Goal: Complete application form: Complete application form

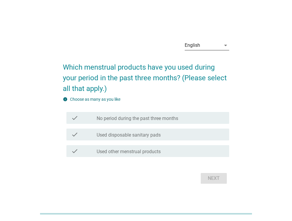
click at [193, 46] on div "English" at bounding box center [192, 45] width 15 height 5
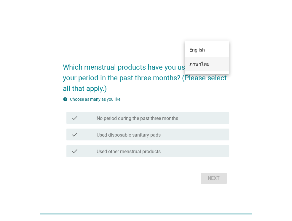
click at [193, 68] on div "ภาษาไทย" at bounding box center [207, 64] width 35 height 14
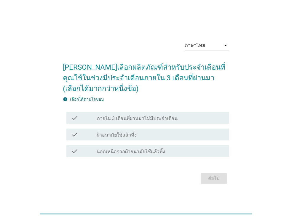
click at [146, 135] on div "check_box_outline_blank ผ้าอนามัยใช้แล้วทิ้ง" at bounding box center [161, 134] width 128 height 7
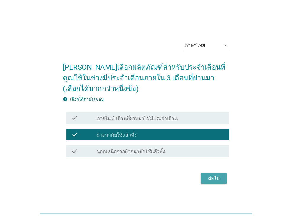
click at [210, 178] on div "ต่อไป" at bounding box center [214, 178] width 17 height 7
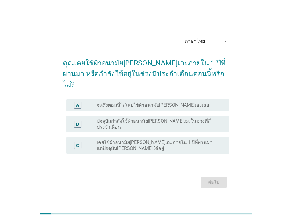
click at [118, 99] on div "A radio_button_unchecked จนถึงตอนนี้ไม่เคยใช้ผ้าอนามัยลอรีเอะเลย" at bounding box center [147, 105] width 163 height 12
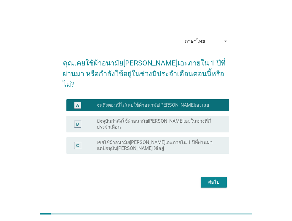
click at [147, 140] on label "เคยใช้ผ้าอนามัยลอรีเอะภายใน 1 ปีที่ผ่านมา แต่ปัจจุบันไม่ได้ใช้อยู่" at bounding box center [158, 146] width 123 height 12
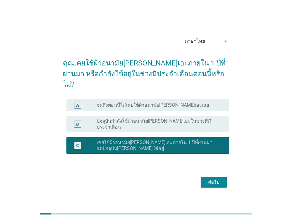
click at [216, 179] on div "ต่อไป" at bounding box center [214, 182] width 17 height 7
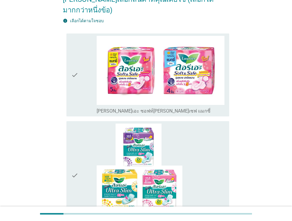
scroll to position [119, 0]
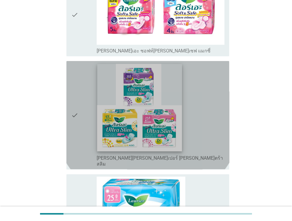
click at [127, 107] on img at bounding box center [139, 107] width 85 height 87
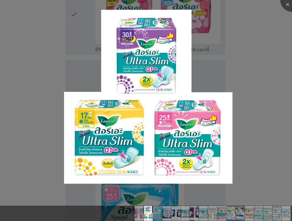
click at [263, 93] on div at bounding box center [146, 110] width 292 height 221
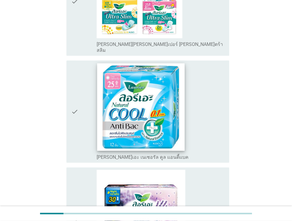
scroll to position [148, 0]
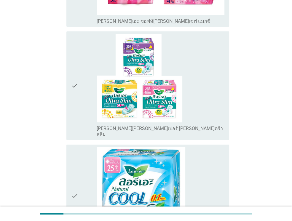
click at [72, 71] on icon "check" at bounding box center [74, 86] width 7 height 104
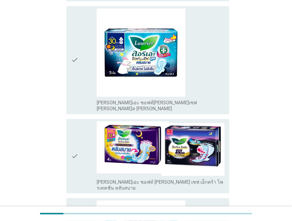
scroll to position [593, 0]
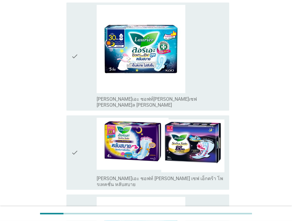
click at [73, 119] on icon "check" at bounding box center [74, 153] width 7 height 70
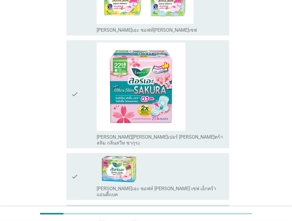
scroll to position [979, 0]
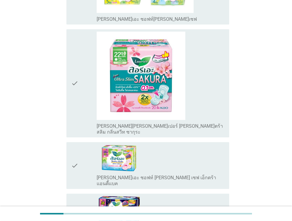
click at [72, 196] on icon "check" at bounding box center [74, 217] width 7 height 42
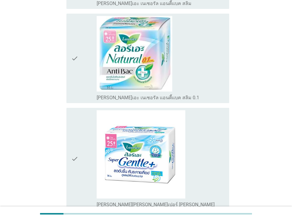
scroll to position [1439, 0]
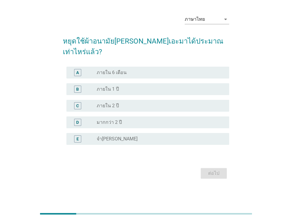
scroll to position [0, 0]
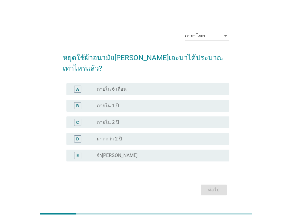
click at [116, 153] on div "radio_button_unchecked จำไม่ได้" at bounding box center [158, 156] width 123 height 6
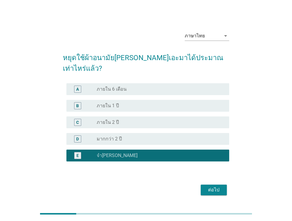
click at [213, 187] on div "ต่อไป" at bounding box center [214, 190] width 17 height 7
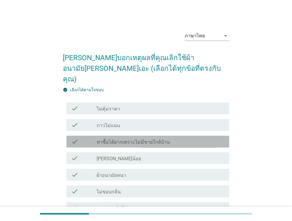
click at [190, 138] on div "check_box_outline_blank หาซื้อได้ยากเพราะไม่มีขายใกล้บ้าน" at bounding box center [161, 141] width 128 height 7
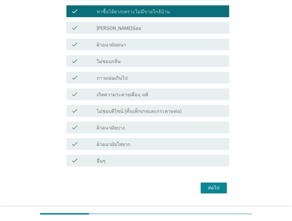
scroll to position [134, 0]
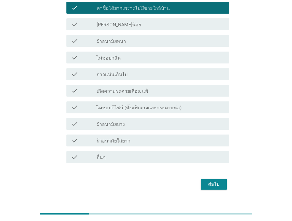
click at [214, 181] on div "ต่อไป" at bounding box center [214, 184] width 17 height 7
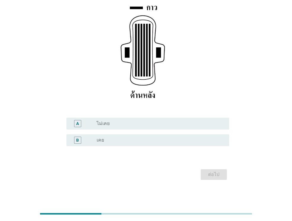
scroll to position [93, 0]
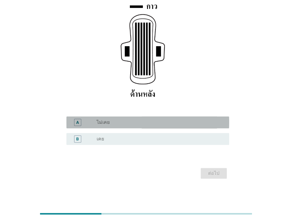
click at [90, 124] on div "A" at bounding box center [84, 122] width 26 height 7
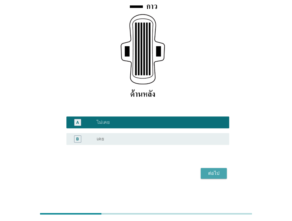
click at [205, 178] on button "ต่อไป" at bounding box center [214, 173] width 26 height 11
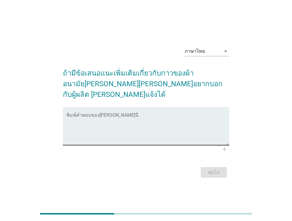
click at [133, 123] on textarea "พิมพ์คำตอบของคุณ ที่นี่" at bounding box center [147, 129] width 163 height 31
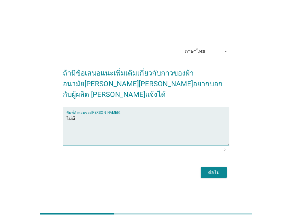
type textarea "ไม่มี"
click at [217, 169] on div "ต่อไป" at bounding box center [214, 172] width 17 height 7
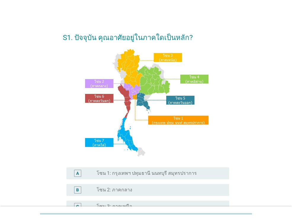
scroll to position [59, 0]
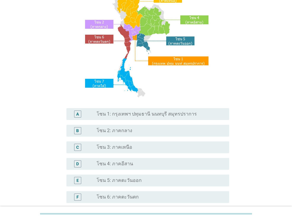
click at [116, 147] on label "โซน 3: ภาคเหนือ" at bounding box center [115, 147] width 36 height 6
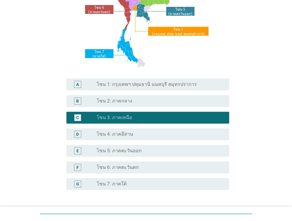
scroll to position [134, 0]
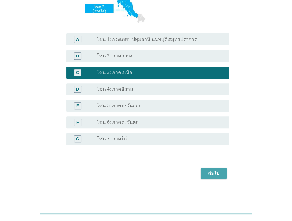
click at [216, 171] on div "ต่อไป" at bounding box center [214, 173] width 17 height 7
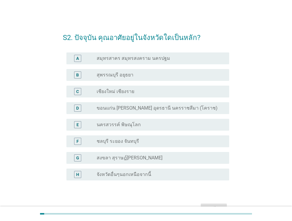
click at [103, 92] on label "เชียงใหม่ เชียงราย" at bounding box center [116, 92] width 38 height 6
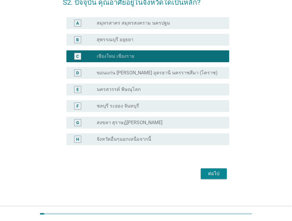
scroll to position [36, 0]
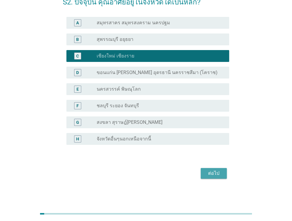
click at [206, 174] on div "ต่อไป" at bounding box center [214, 173] width 17 height 7
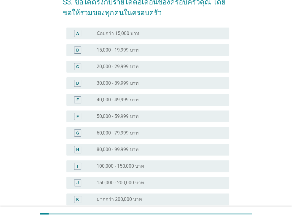
scroll to position [0, 0]
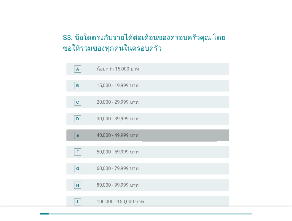
click at [109, 135] on label "40,000 - 49,999 บาท" at bounding box center [118, 136] width 42 height 6
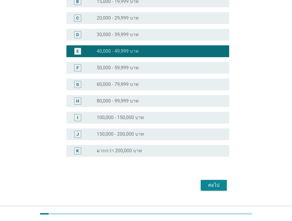
scroll to position [96, 0]
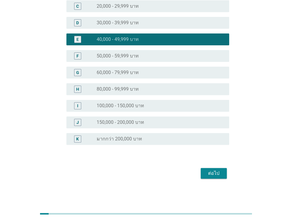
click at [210, 174] on div "ต่อไป" at bounding box center [214, 173] width 17 height 7
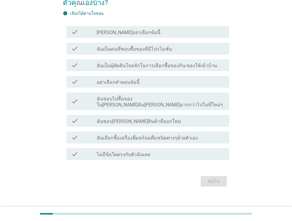
scroll to position [47, 0]
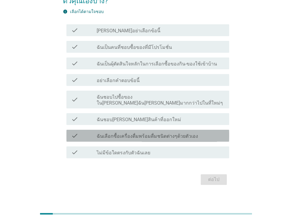
click at [135, 133] on label "ฉันเลือกซื้อเครื่องดื่มพร้อมดื่มชนิดต่างๆด้วยตัวเอง" at bounding box center [147, 136] width 101 height 6
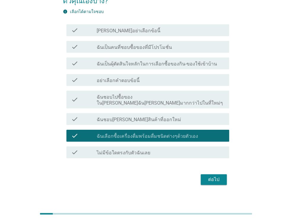
drag, startPoint x: 229, startPoint y: 171, endPoint x: 225, endPoint y: 174, distance: 4.9
click at [227, 172] on div "S4. ข้อใดตรงกับพฤติกรรมการซื้อของกิน-ของใช้ ของตัวคุณเองบ้าง? info เลือกได้ตามใ…" at bounding box center [146, 82] width 176 height 217
click at [221, 176] on div "ต่อไป" at bounding box center [214, 179] width 17 height 7
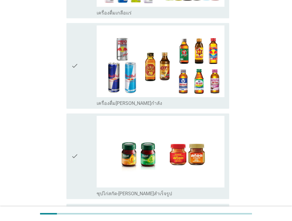
scroll to position [1228, 0]
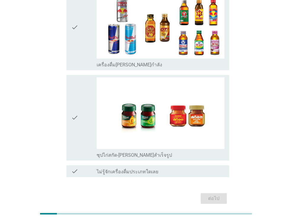
click at [71, 168] on icon "check" at bounding box center [74, 171] width 7 height 7
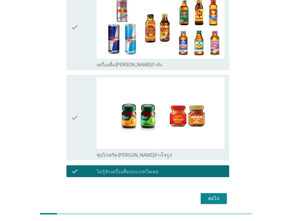
click at [71, 168] on icon "check" at bounding box center [74, 171] width 7 height 7
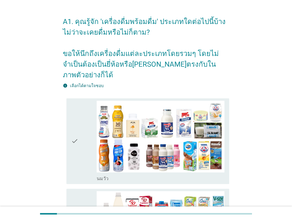
scroll to position [0, 0]
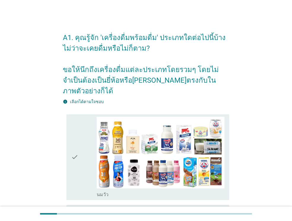
click at [65, 150] on div "check check_box_outline_blank [PERSON_NAME]" at bounding box center [146, 157] width 166 height 90
click at [74, 147] on icon "check" at bounding box center [74, 157] width 7 height 81
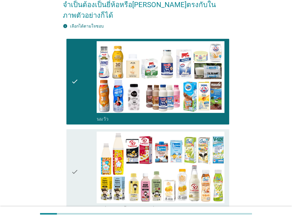
scroll to position [148, 0]
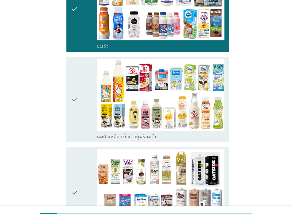
click at [76, 88] on icon "check" at bounding box center [74, 99] width 7 height 81
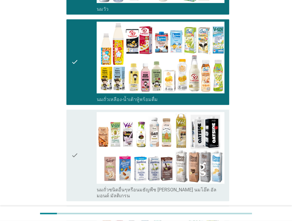
scroll to position [237, 0]
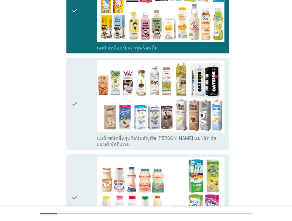
click at [76, 91] on icon "check" at bounding box center [74, 104] width 7 height 87
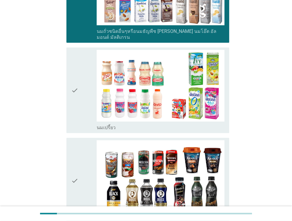
scroll to position [356, 0]
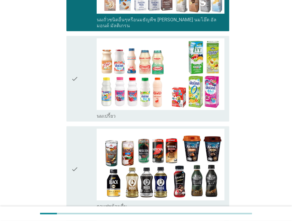
click at [76, 66] on icon "check" at bounding box center [74, 78] width 7 height 81
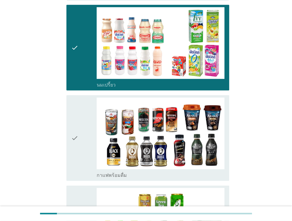
scroll to position [445, 0]
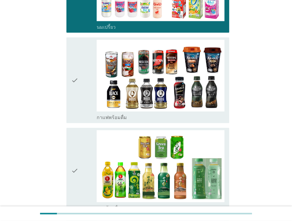
click at [74, 76] on icon "check" at bounding box center [74, 80] width 7 height 81
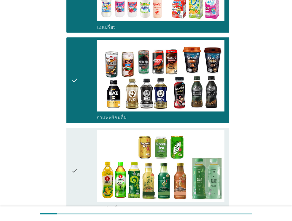
click at [63, 161] on div "check check_box_outline_blank ชาพร้อมดื่ม" at bounding box center [146, 170] width 166 height 90
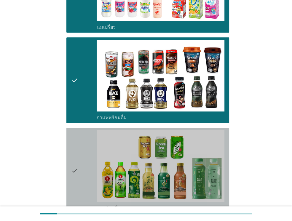
drag, startPoint x: 67, startPoint y: 163, endPoint x: 70, endPoint y: 165, distance: 3.9
click at [70, 165] on div "check check_box_outline_blank ชาพร้อมดื่ม" at bounding box center [147, 171] width 163 height 86
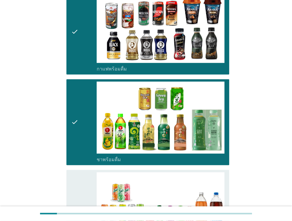
scroll to position [564, 0]
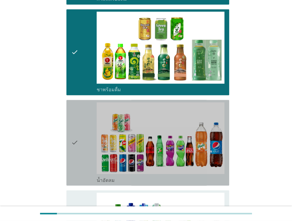
click at [71, 132] on icon "check" at bounding box center [74, 142] width 7 height 81
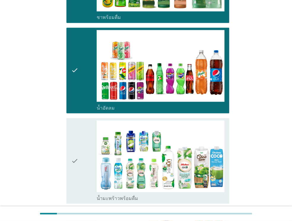
scroll to position [712, 0]
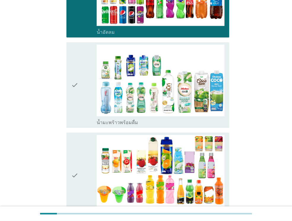
click at [73, 73] on icon "check" at bounding box center [74, 84] width 7 height 81
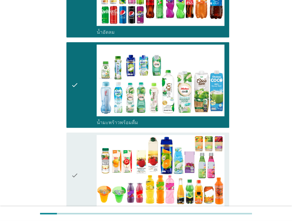
click at [74, 159] on icon "check" at bounding box center [74, 175] width 7 height 81
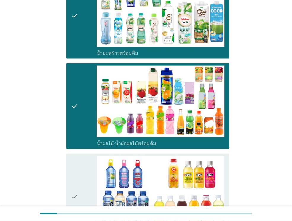
scroll to position [860, 0]
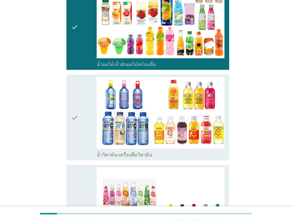
click at [73, 96] on icon "check" at bounding box center [74, 117] width 7 height 81
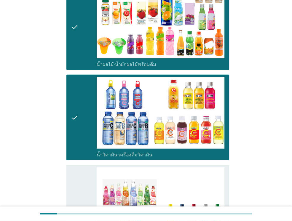
click at [80, 172] on div "check" at bounding box center [84, 211] width 26 height 87
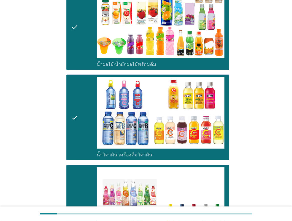
scroll to position [979, 0]
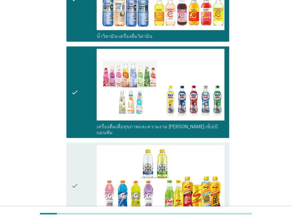
click at [82, 151] on div "check" at bounding box center [84, 185] width 26 height 81
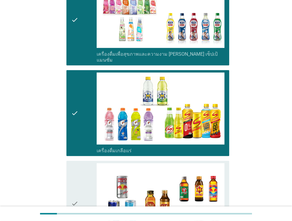
scroll to position [1127, 0]
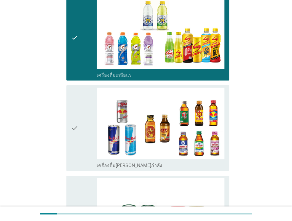
click at [77, 121] on icon "check" at bounding box center [74, 128] width 7 height 81
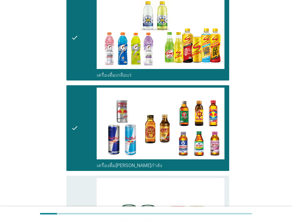
click at [78, 178] on icon "check" at bounding box center [74, 218] width 7 height 81
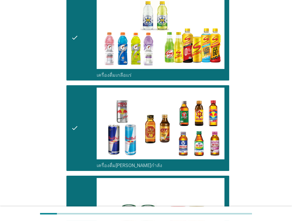
scroll to position [1228, 0]
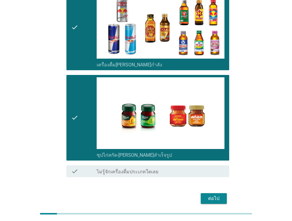
click at [219, 195] on div "ต่อไป" at bounding box center [214, 198] width 17 height 7
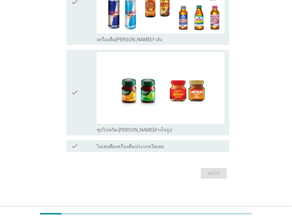
scroll to position [0, 0]
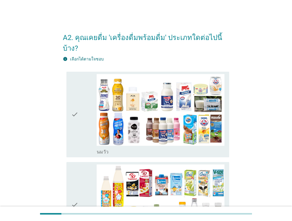
click at [66, 87] on div "check check_box_outline_blank [PERSON_NAME]" at bounding box center [146, 114] width 166 height 90
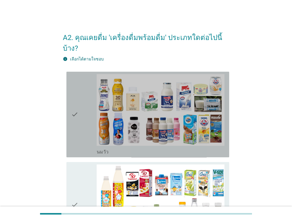
click at [79, 111] on div "check" at bounding box center [84, 114] width 26 height 81
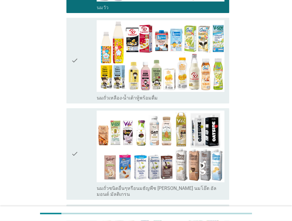
scroll to position [148, 0]
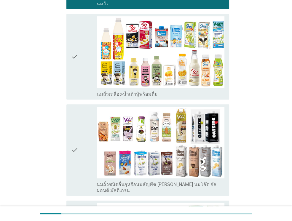
click at [78, 73] on div "check" at bounding box center [84, 56] width 26 height 81
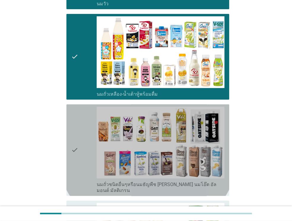
click at [91, 127] on div "check" at bounding box center [84, 150] width 26 height 87
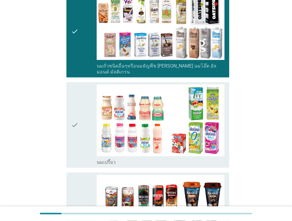
click at [82, 101] on div "check" at bounding box center [84, 125] width 26 height 81
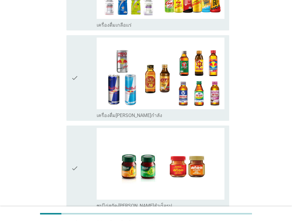
scroll to position [1185, 0]
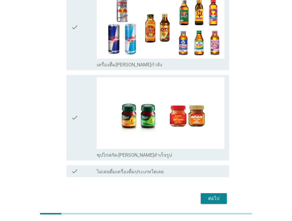
click at [90, 86] on div "check" at bounding box center [84, 117] width 26 height 81
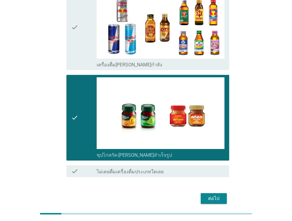
click at [219, 195] on div "ต่อไป" at bounding box center [214, 198] width 17 height 7
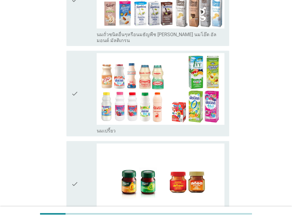
scroll to position [383, 0]
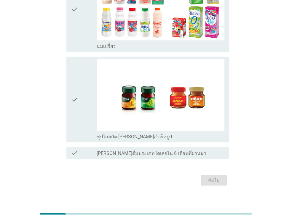
click at [101, 149] on div "check_box_outline_blank [PERSON_NAME]ดื่มประเภทใดเลยใน 6 เดือนที่ผ่านมา" at bounding box center [161, 152] width 128 height 7
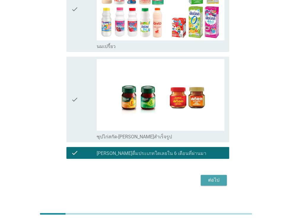
click at [218, 177] on div "ต่อไป" at bounding box center [214, 180] width 17 height 7
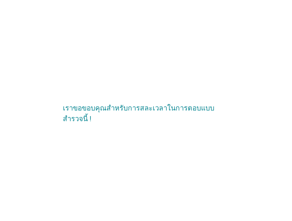
scroll to position [0, 0]
